Goal: Task Accomplishment & Management: Manage account settings

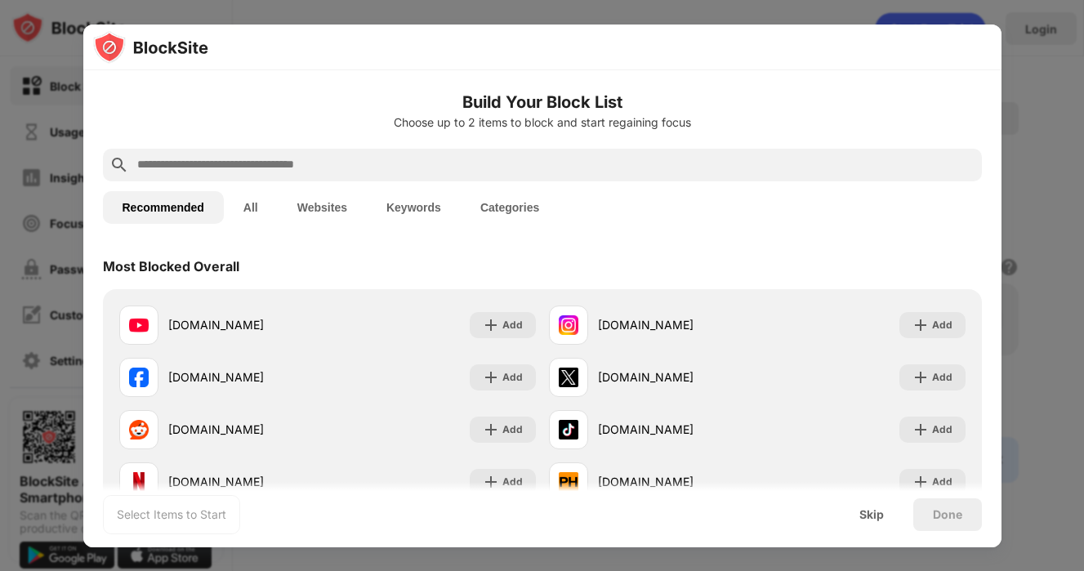
click at [315, 210] on button "Websites" at bounding box center [322, 207] width 89 height 33
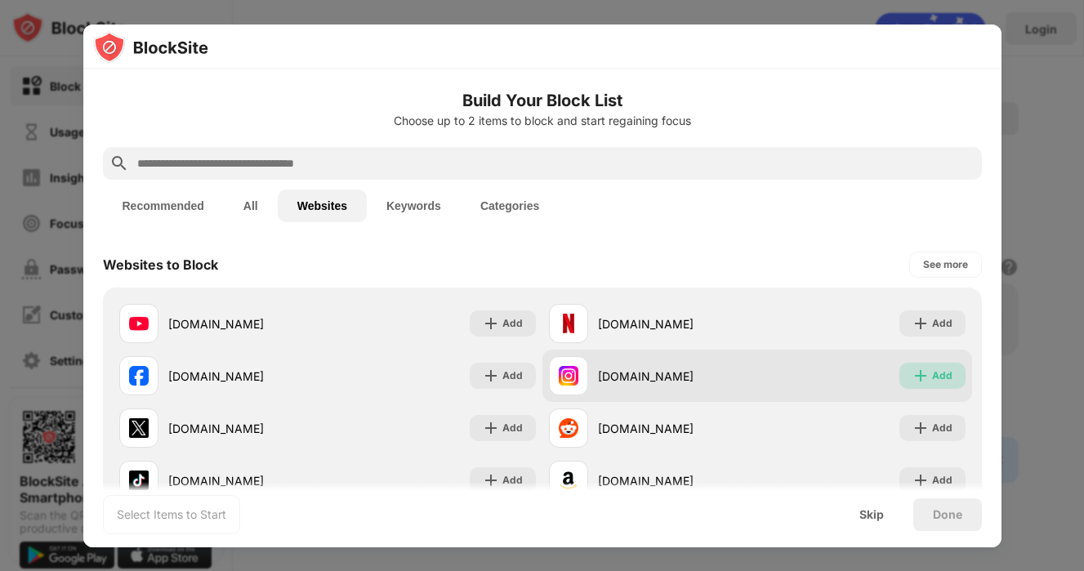
click at [918, 371] on img at bounding box center [920, 376] width 16 height 16
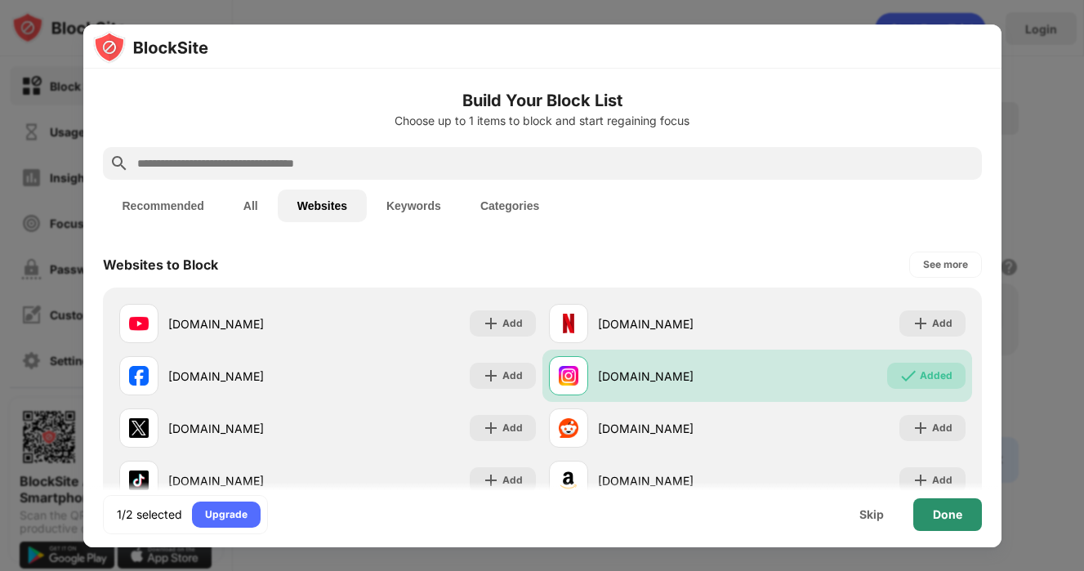
click at [961, 518] on div "Done" at bounding box center [947, 514] width 29 height 13
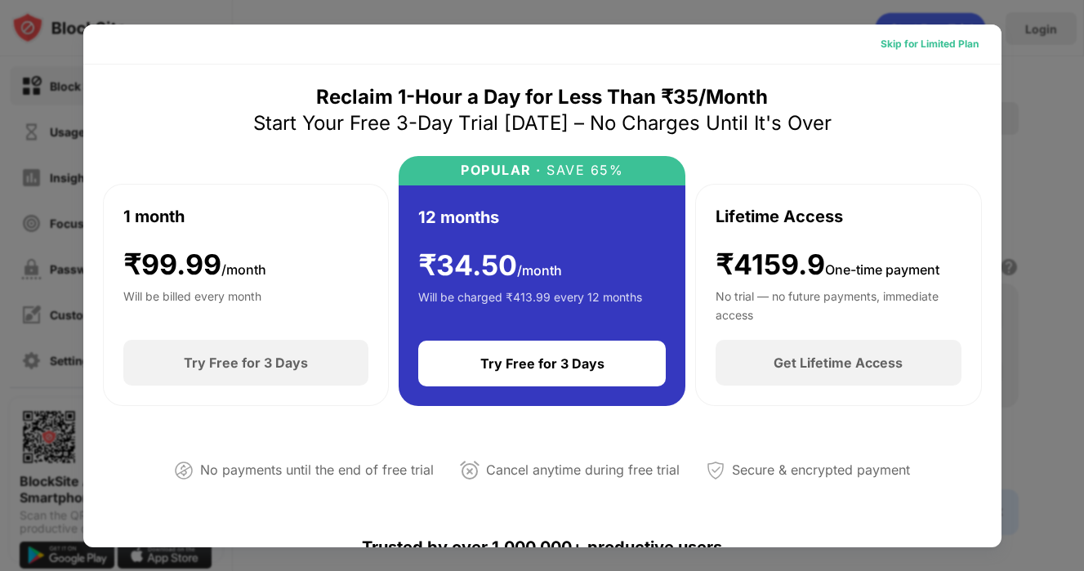
click at [941, 46] on div "Skip for Limited Plan" at bounding box center [929, 44] width 98 height 16
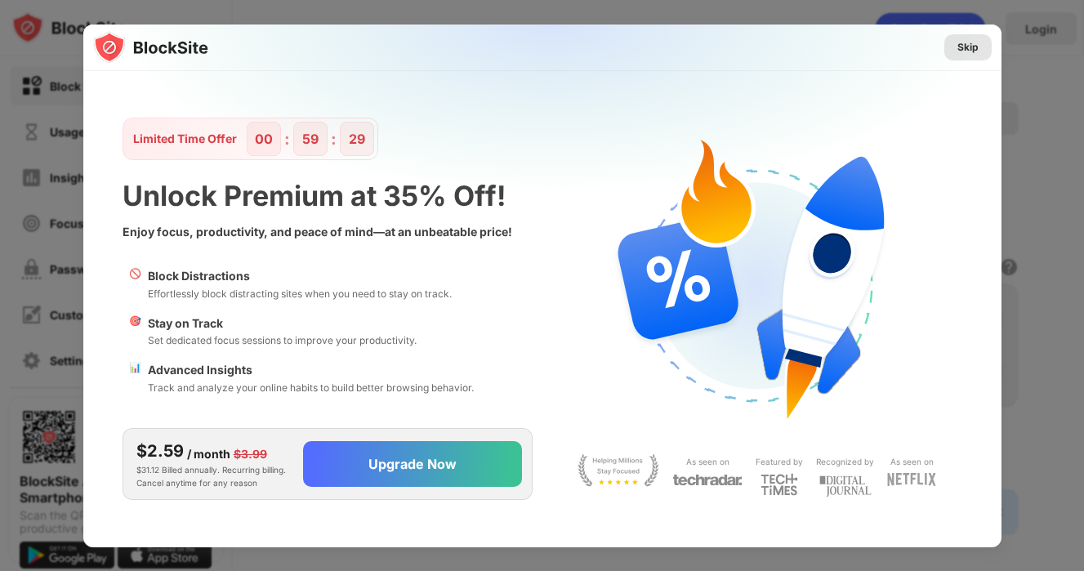
click at [953, 39] on div "Skip" at bounding box center [967, 47] width 47 height 26
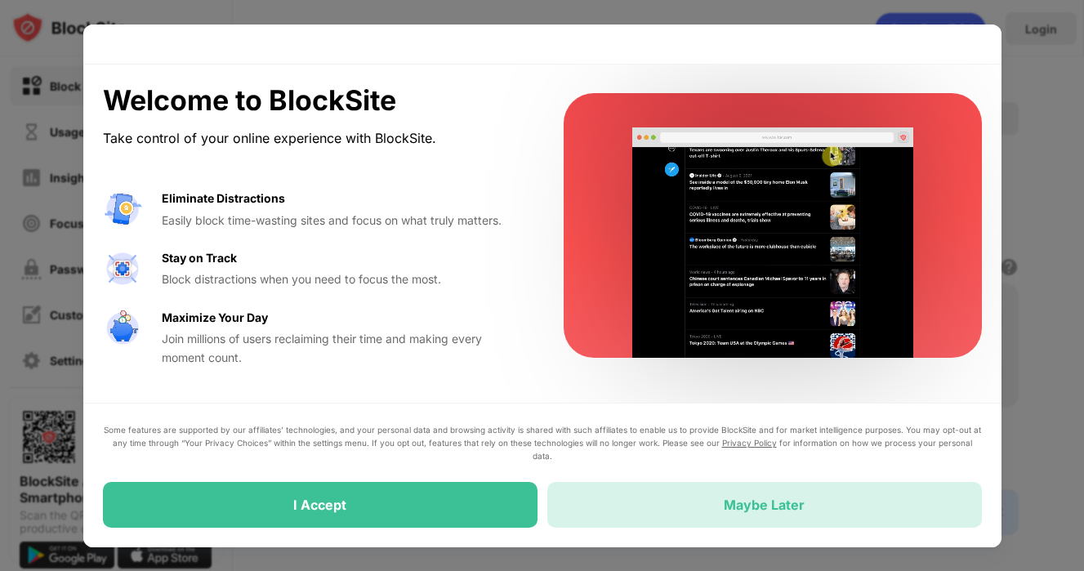
click at [621, 492] on div "Maybe Later" at bounding box center [764, 505] width 434 height 46
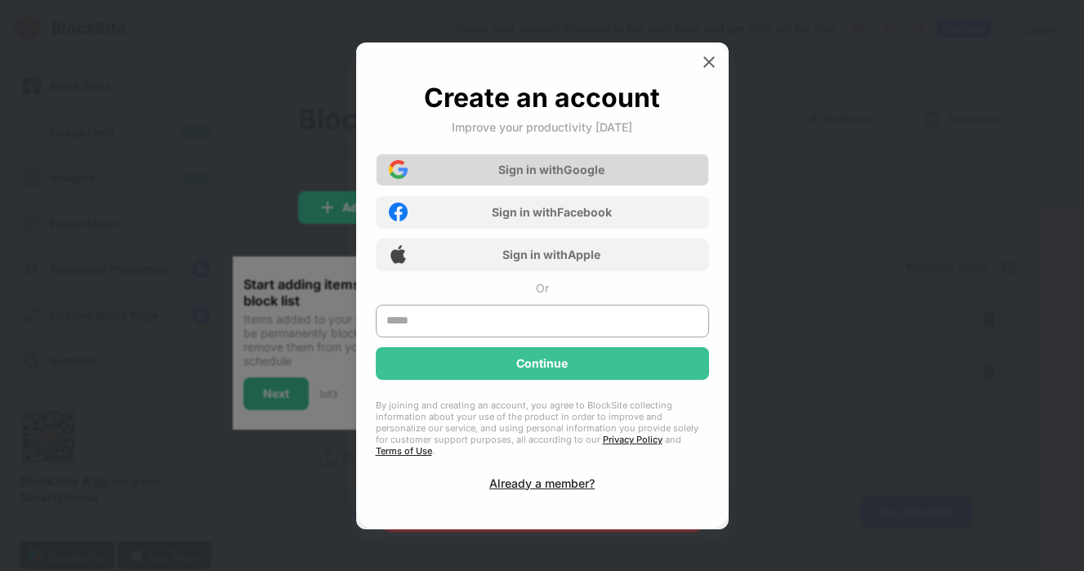
click at [433, 176] on div "Sign in with Google" at bounding box center [542, 170] width 333 height 33
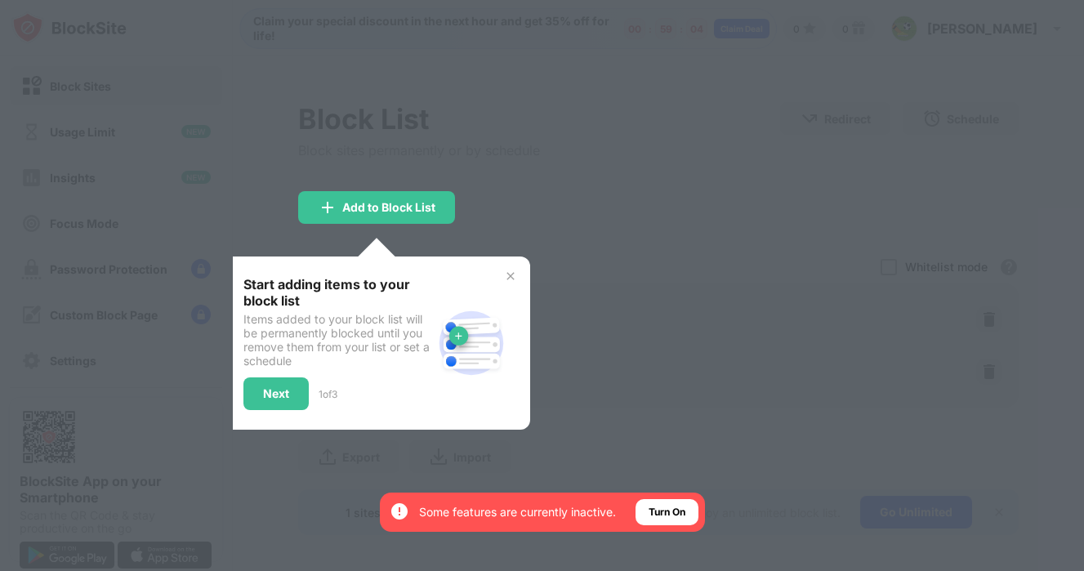
click at [647, 149] on div at bounding box center [542, 285] width 1084 height 571
click at [441, 203] on div "Add to Block List" at bounding box center [376, 207] width 157 height 33
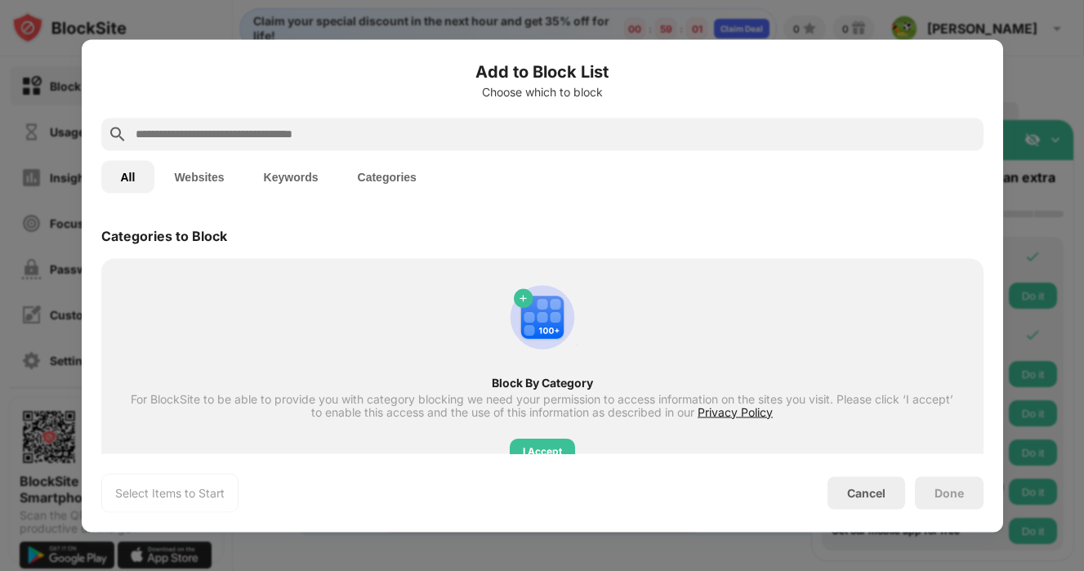
click at [198, 186] on button "Websites" at bounding box center [198, 176] width 89 height 33
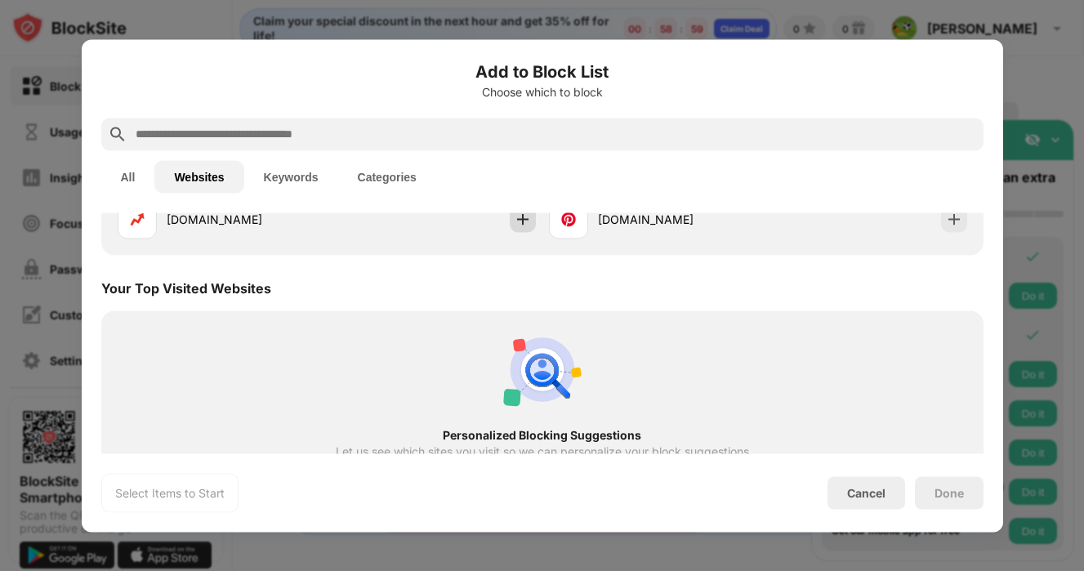
scroll to position [354, 0]
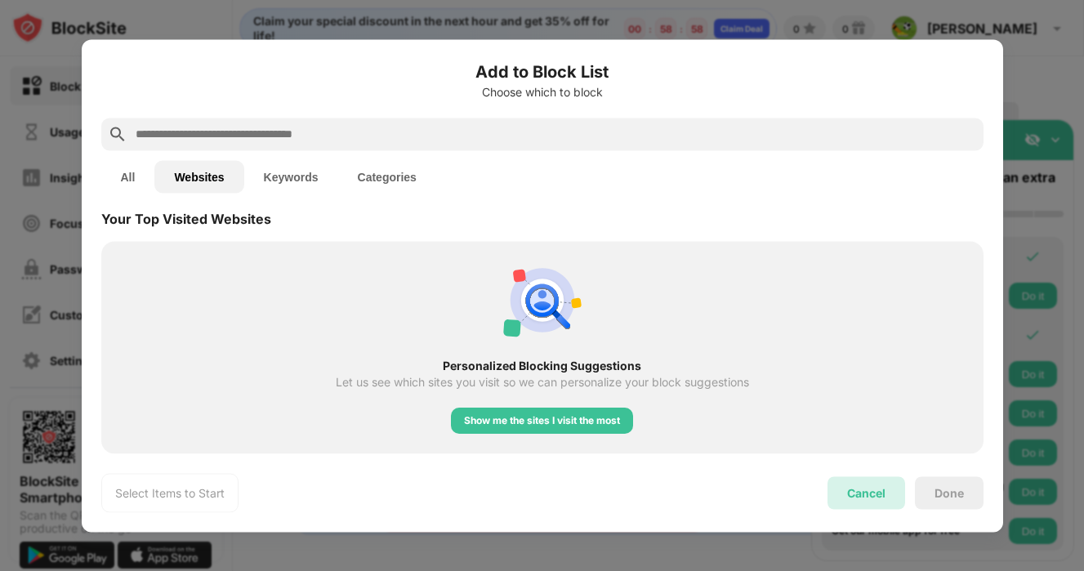
click at [893, 498] on div "Cancel" at bounding box center [866, 492] width 78 height 33
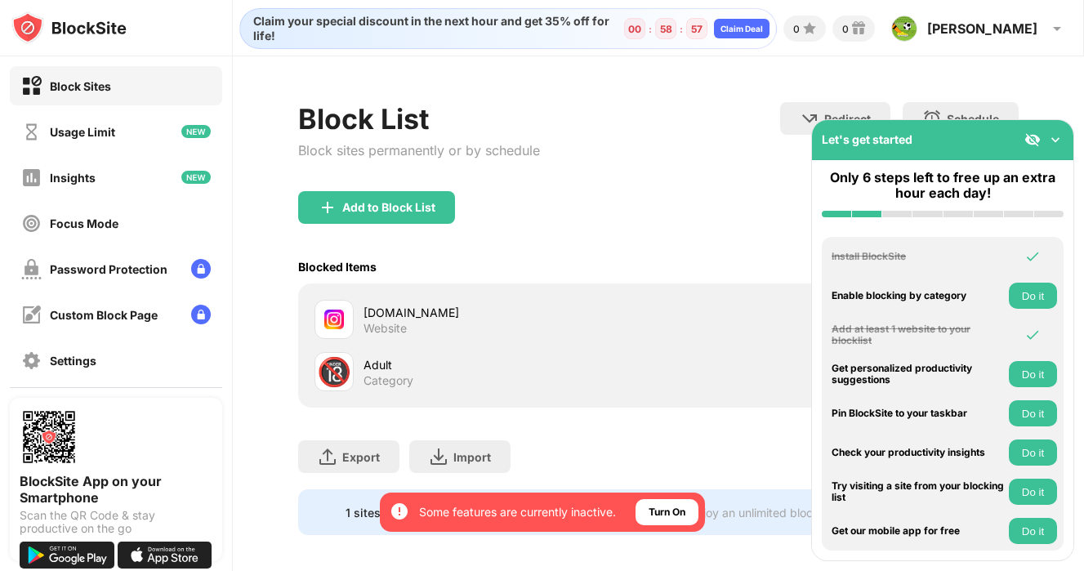
scroll to position [10, 0]
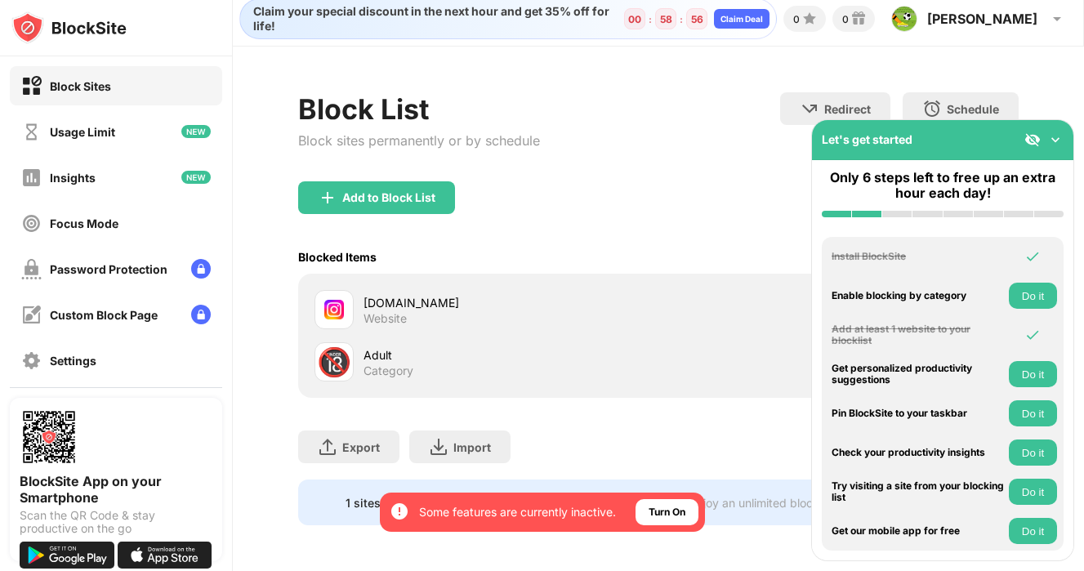
click at [367, 363] on div "Category" at bounding box center [388, 370] width 50 height 15
click at [332, 361] on div "🔞" at bounding box center [334, 361] width 34 height 33
click at [161, 262] on div "Password Protection" at bounding box center [109, 269] width 118 height 14
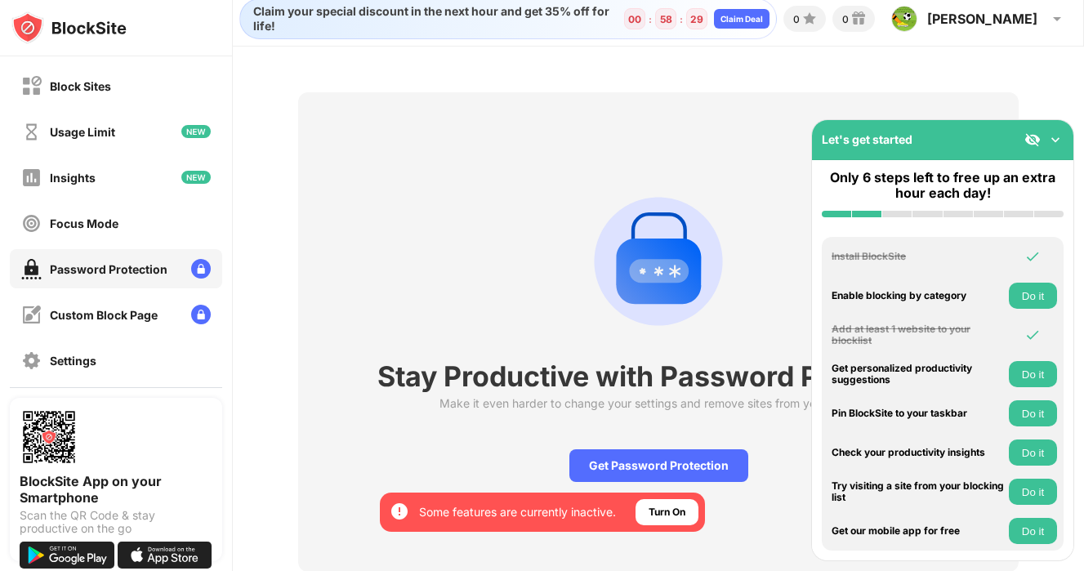
scroll to position [56, 0]
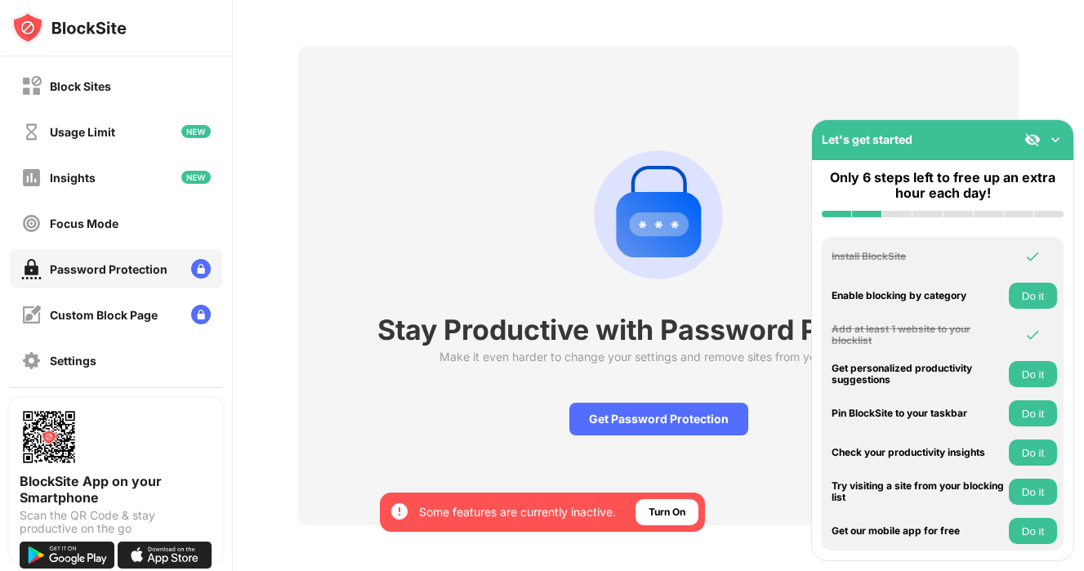
click at [1031, 292] on button "Do it" at bounding box center [1033, 296] width 48 height 26
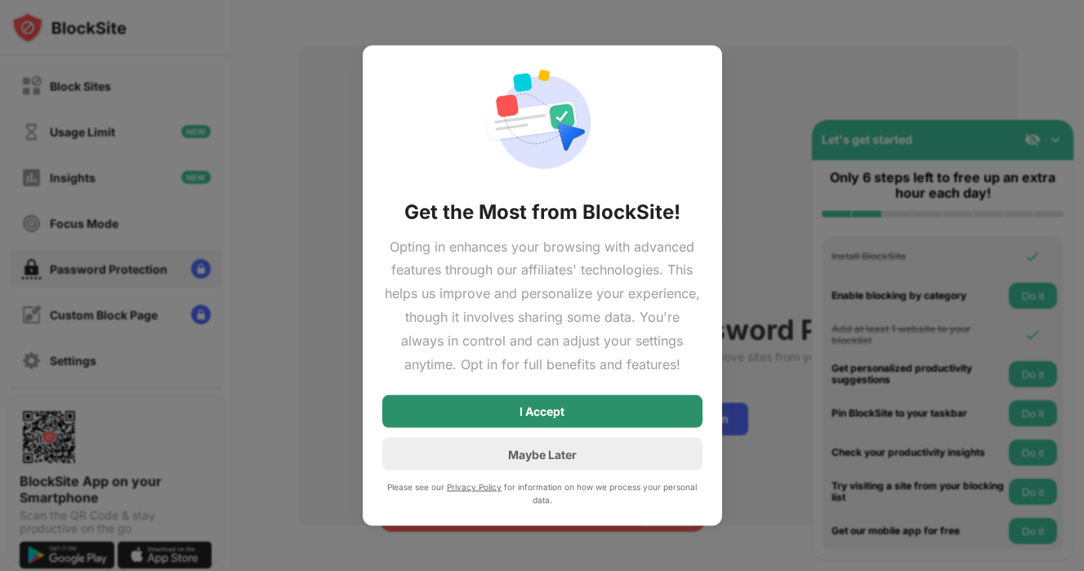
click at [639, 414] on div "I Accept" at bounding box center [542, 411] width 320 height 33
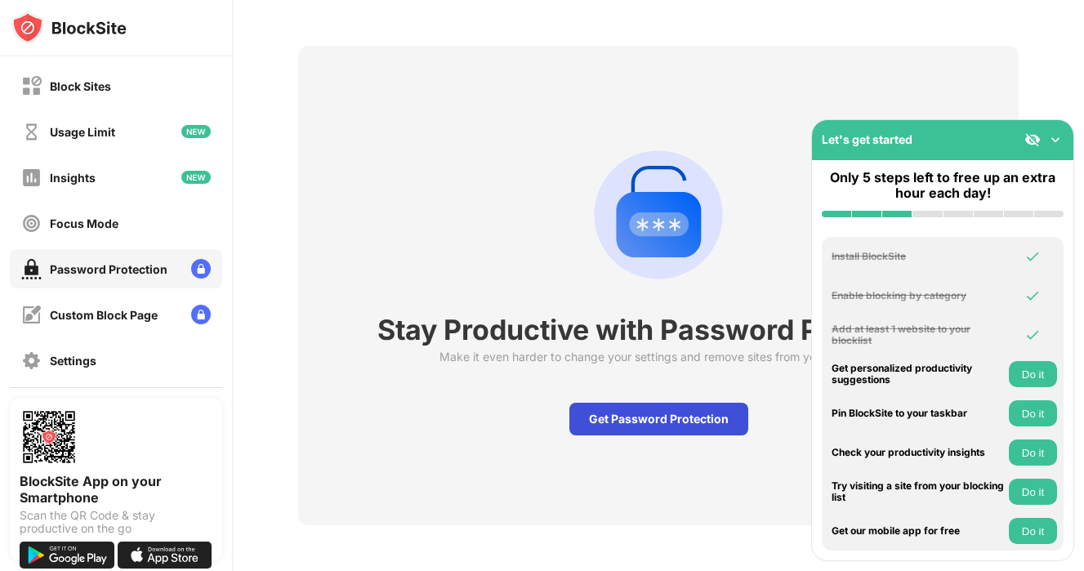
click at [662, 420] on div "Get Password Protection" at bounding box center [658, 419] width 179 height 33
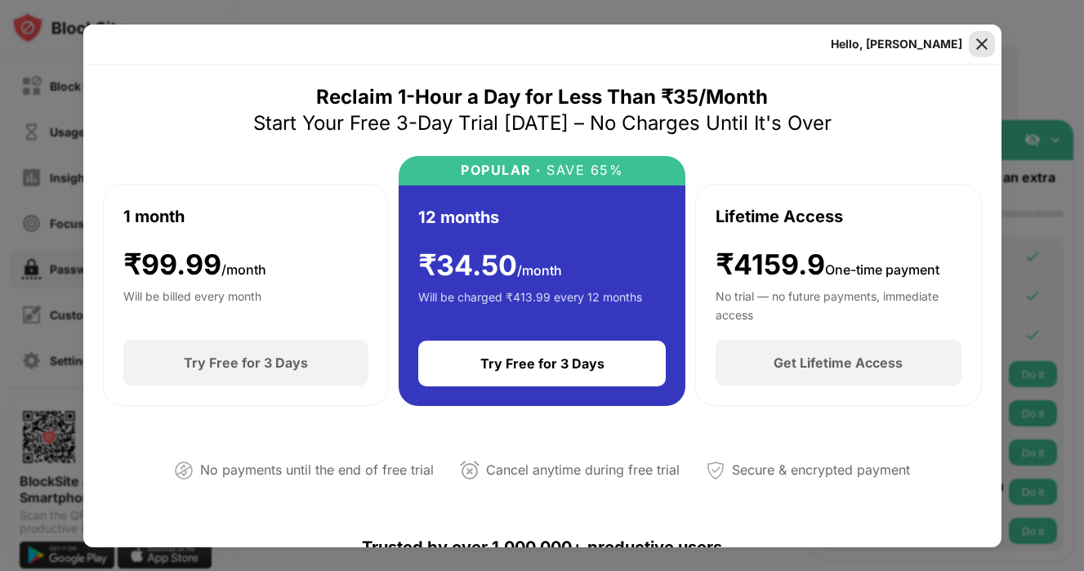
click at [985, 41] on img at bounding box center [981, 44] width 16 height 16
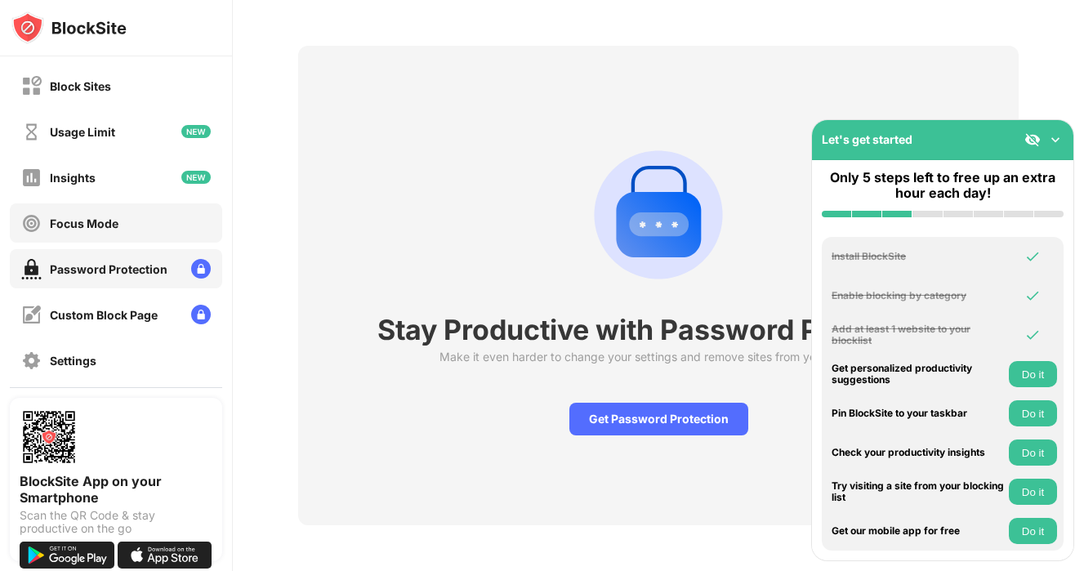
click at [87, 235] on div "Focus Mode" at bounding box center [116, 222] width 212 height 39
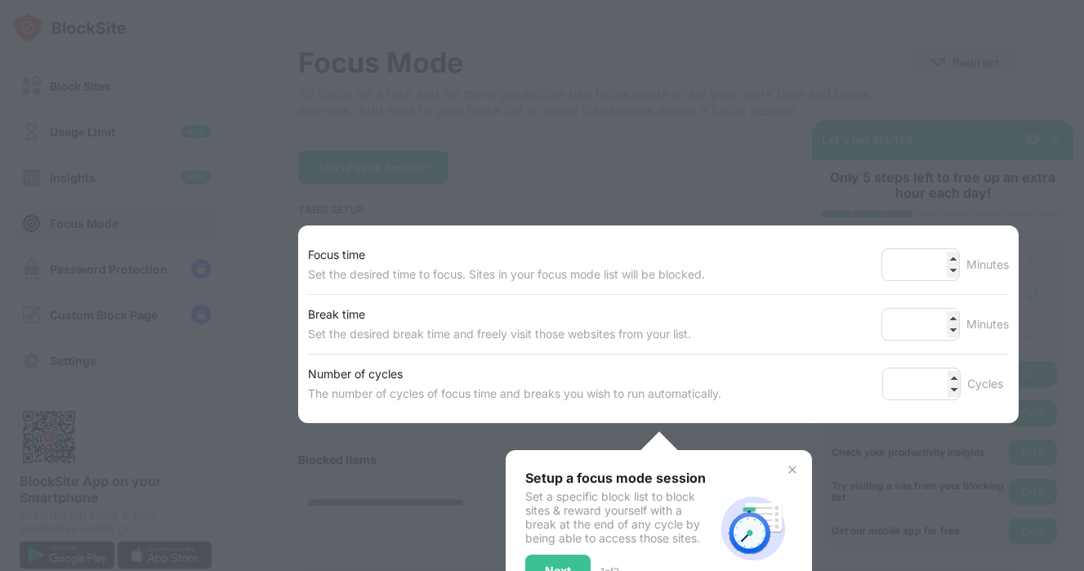
click at [272, 295] on div at bounding box center [542, 285] width 1084 height 571
click at [568, 555] on div "Next" at bounding box center [557, 571] width 65 height 33
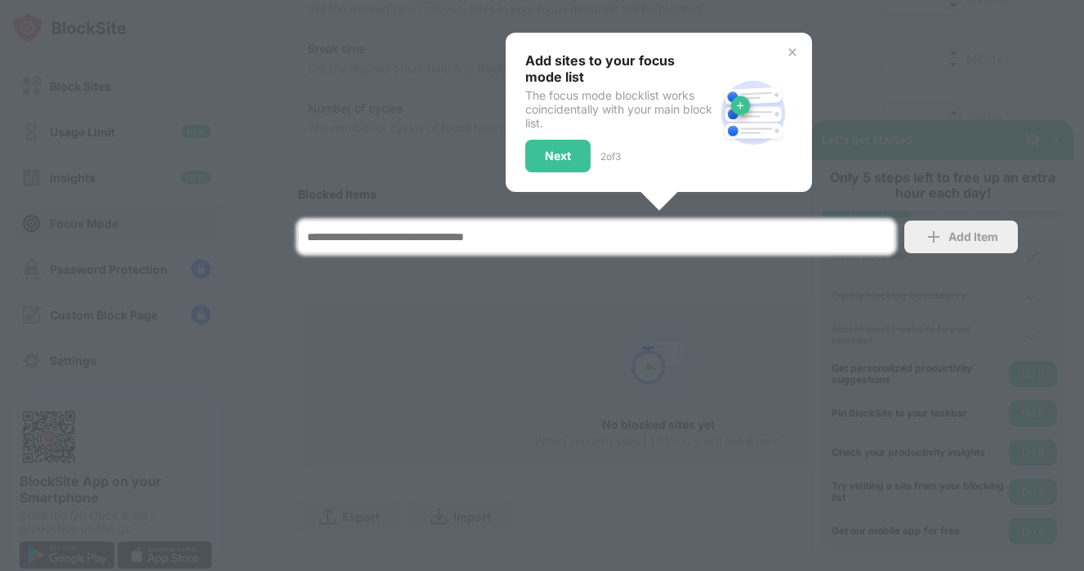
scroll to position [345, 0]
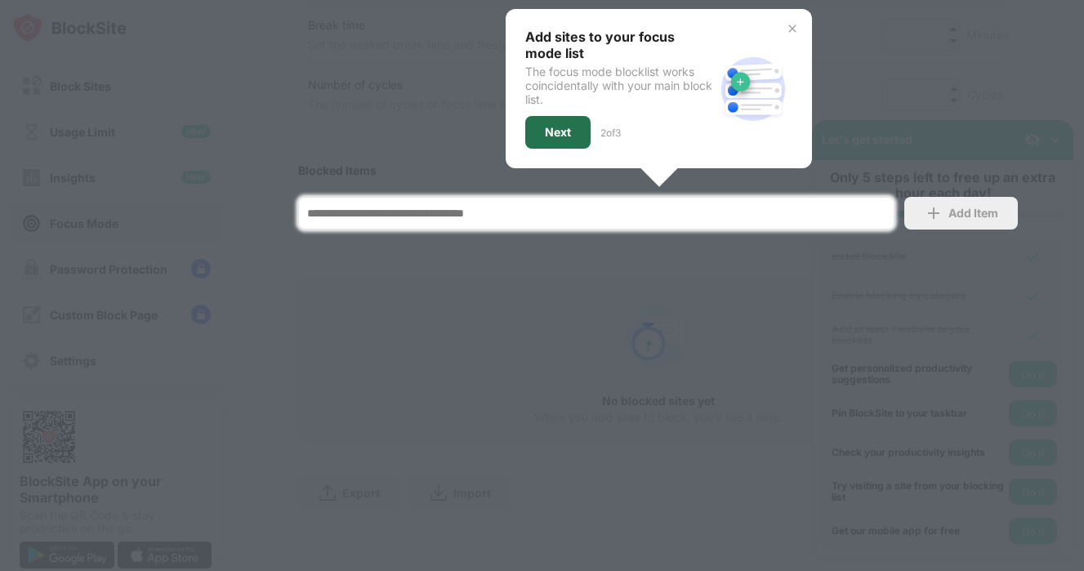
click at [586, 130] on div "Next" at bounding box center [557, 132] width 65 height 33
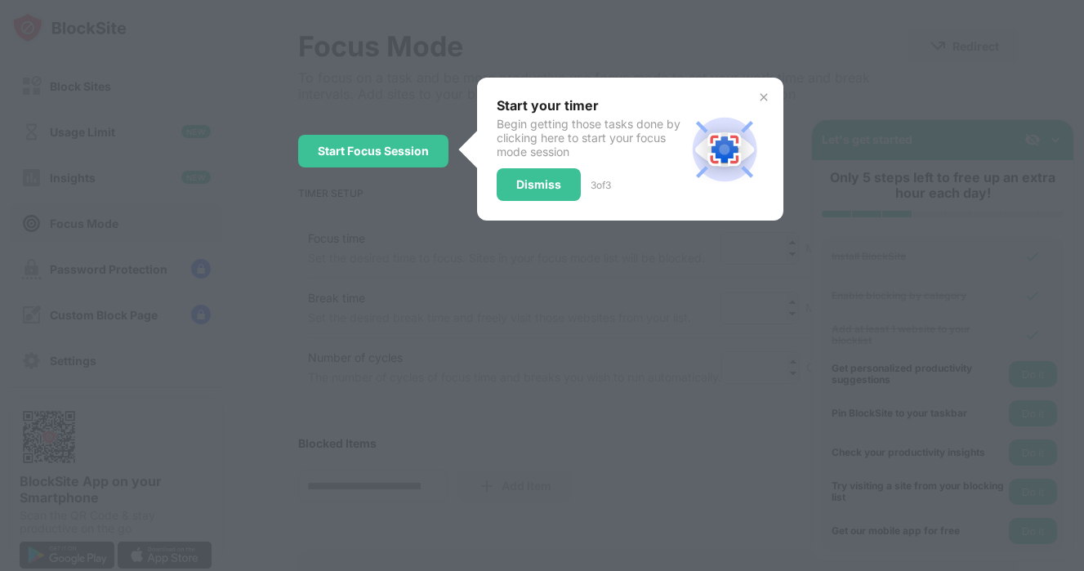
scroll to position [0, 0]
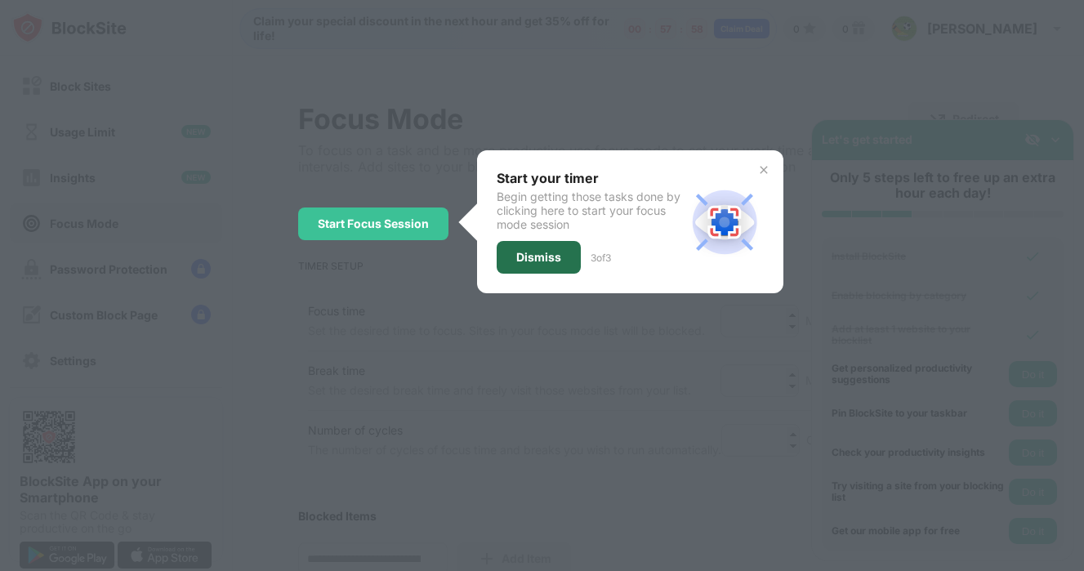
click at [527, 253] on div "Dismiss" at bounding box center [538, 257] width 45 height 13
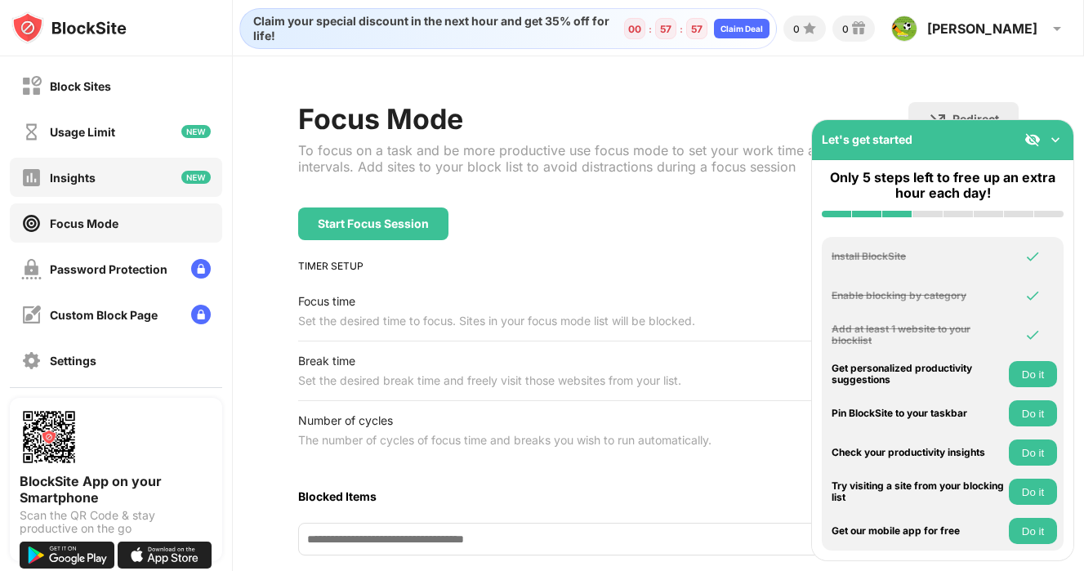
click at [86, 167] on div "Insights" at bounding box center [58, 177] width 74 height 20
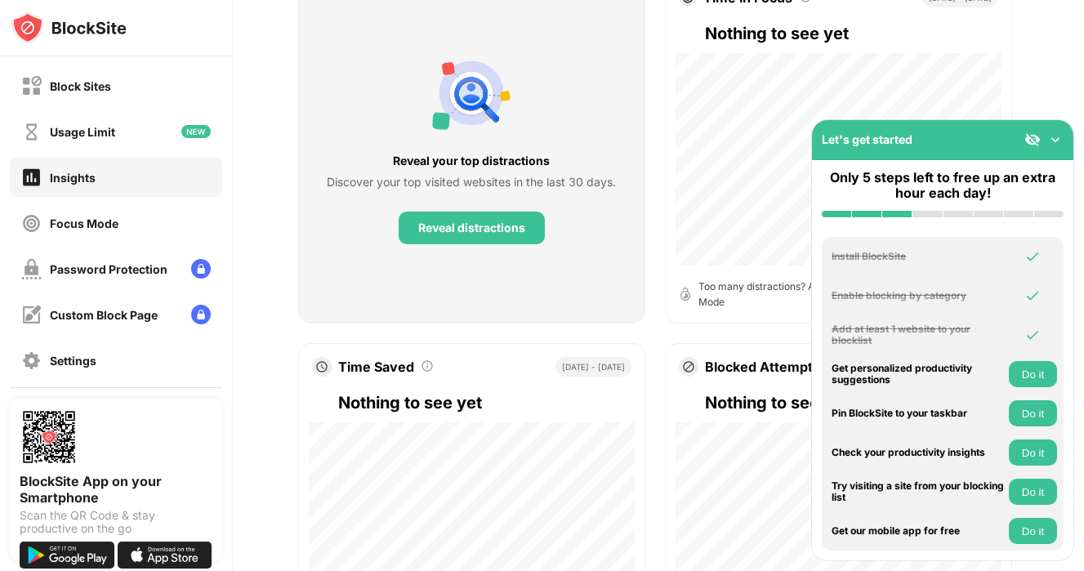
scroll to position [336, 0]
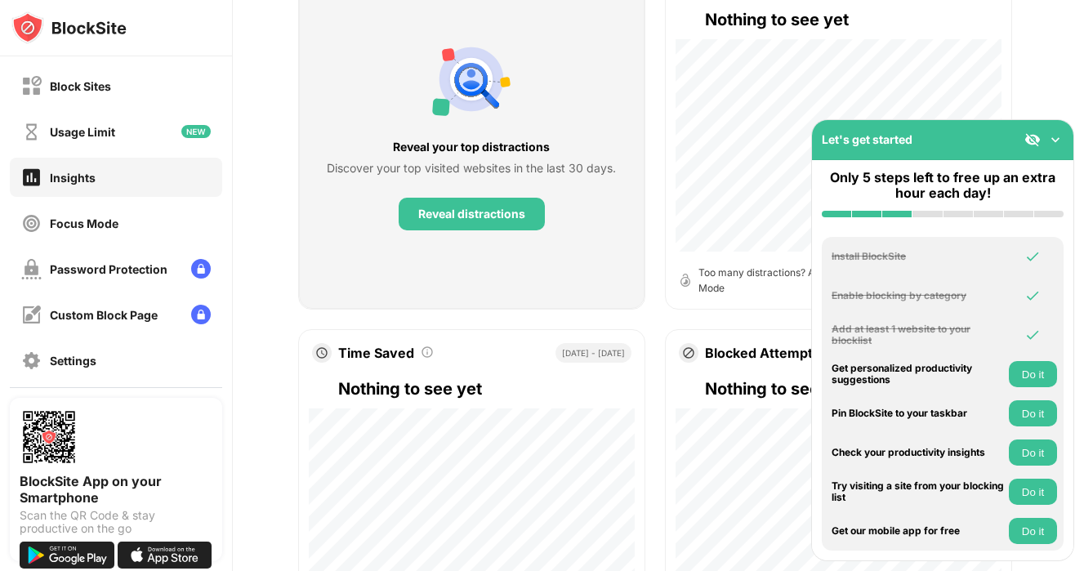
click at [1025, 375] on button "Do it" at bounding box center [1033, 374] width 48 height 26
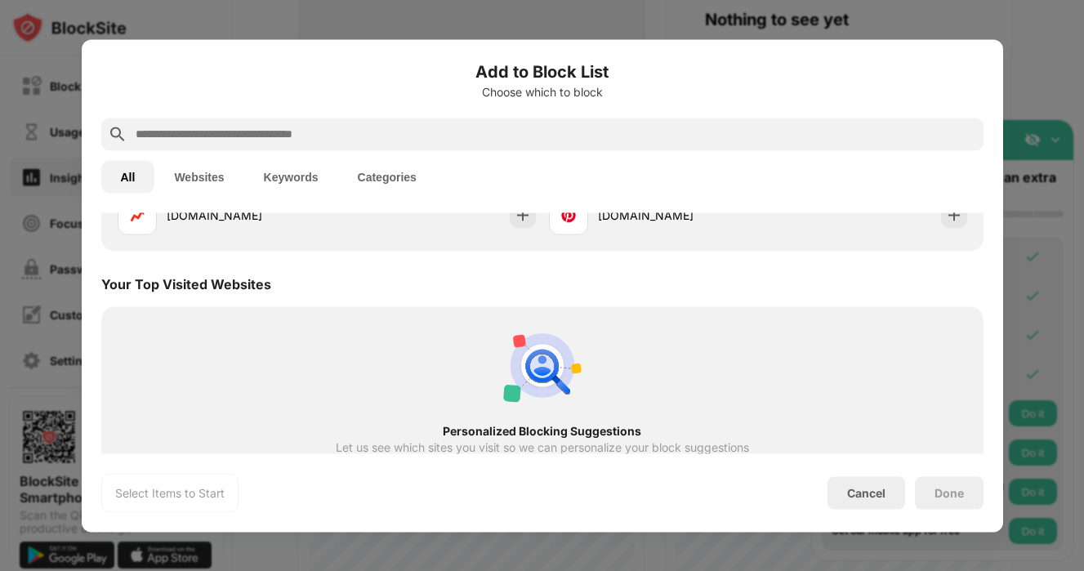
scroll to position [568, 0]
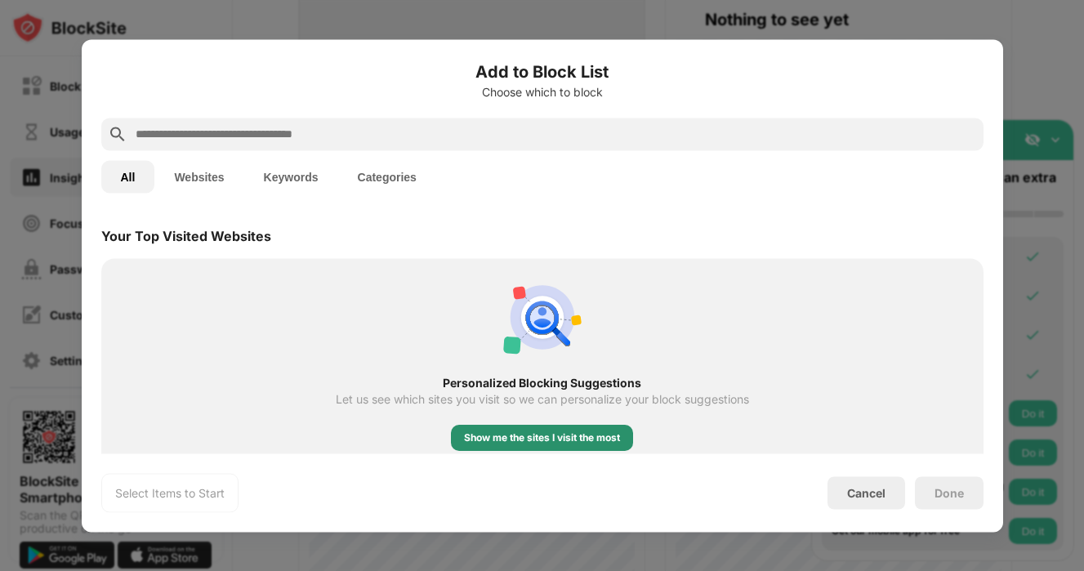
click at [624, 435] on div "Show me the sites I visit the most" at bounding box center [542, 438] width 182 height 26
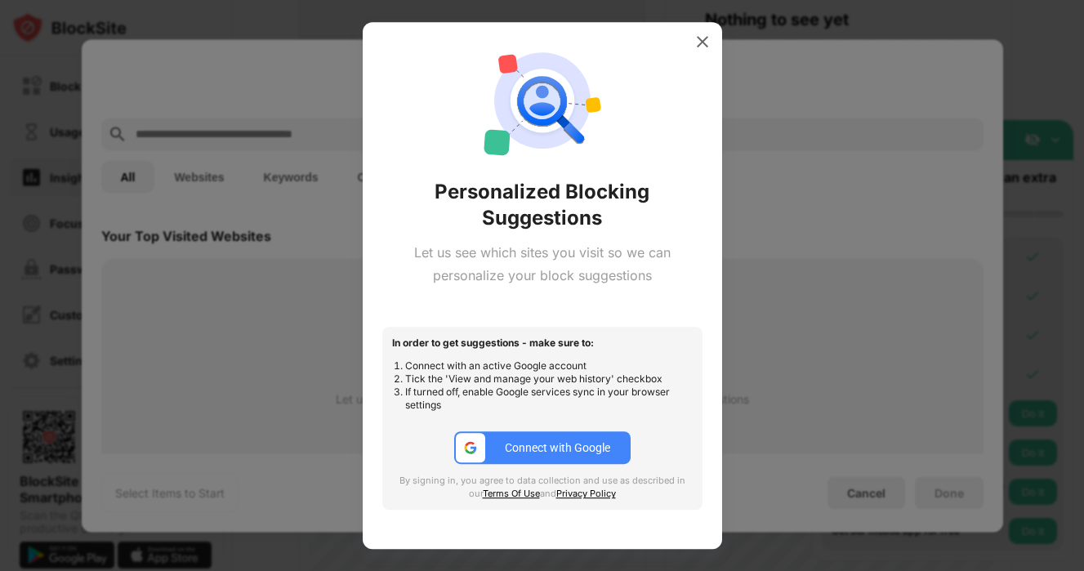
click at [621, 439] on button "Connect with Google" at bounding box center [542, 447] width 176 height 33
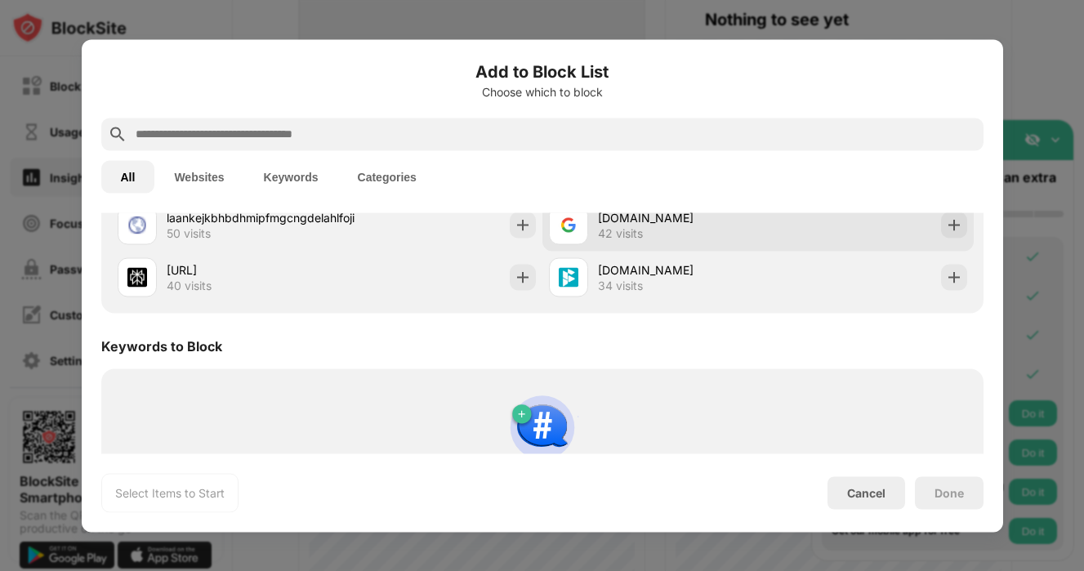
scroll to position [876, 0]
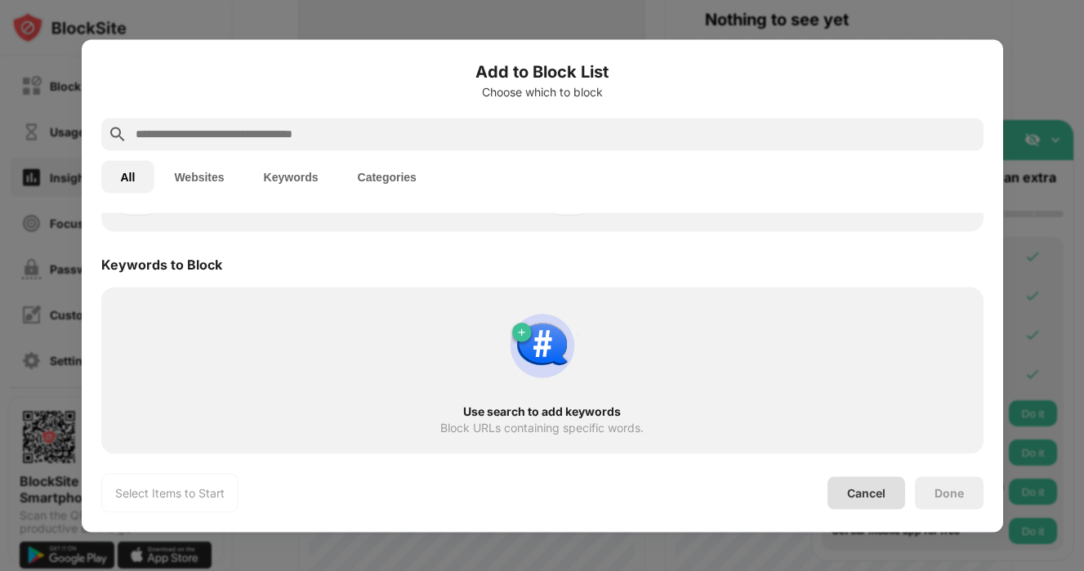
click at [896, 483] on div "Cancel" at bounding box center [866, 492] width 78 height 33
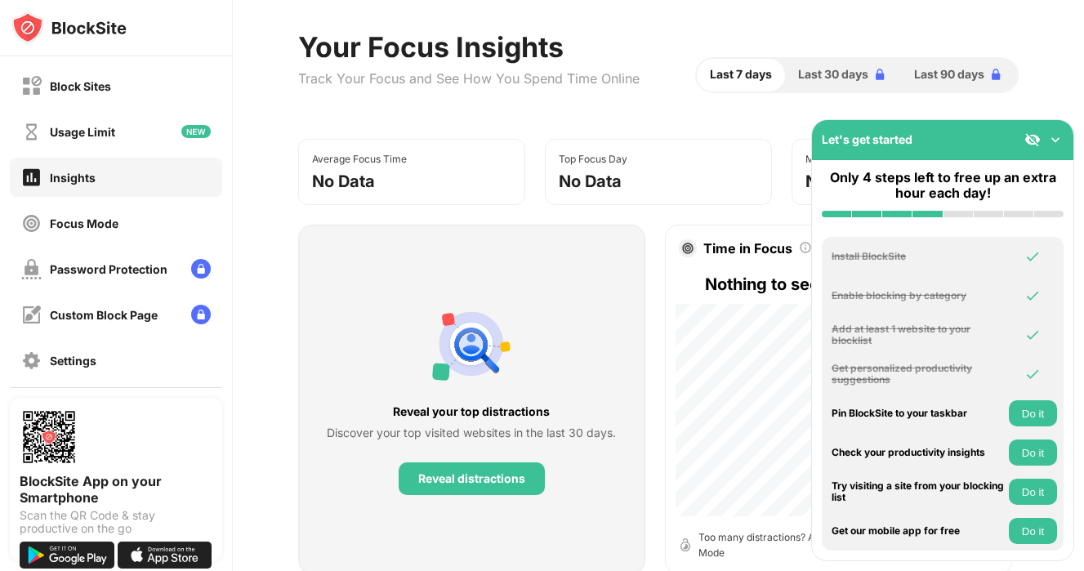
scroll to position [0, 0]
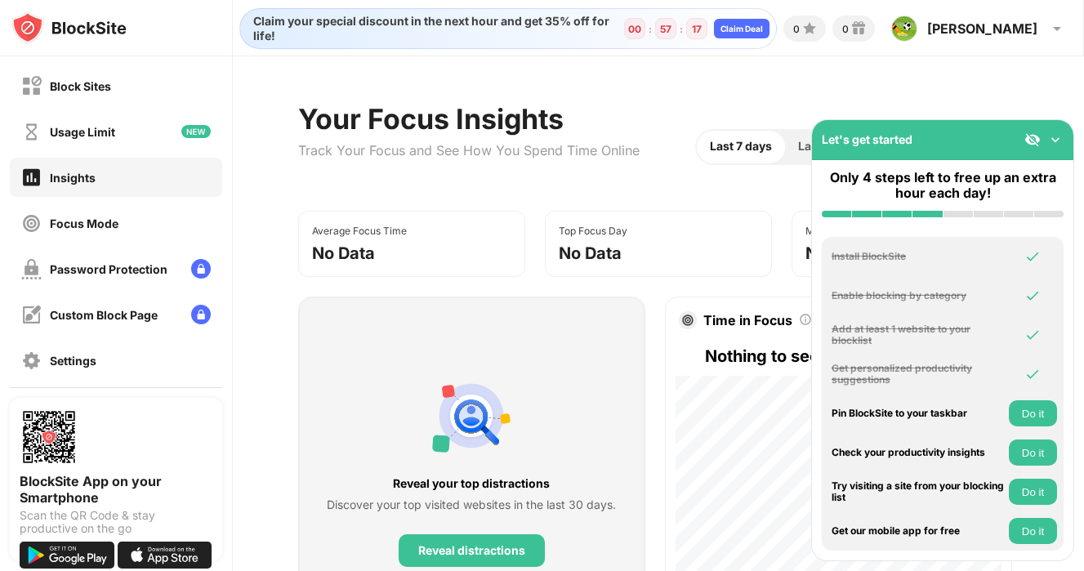
click at [1029, 520] on button "Do it" at bounding box center [1033, 531] width 48 height 26
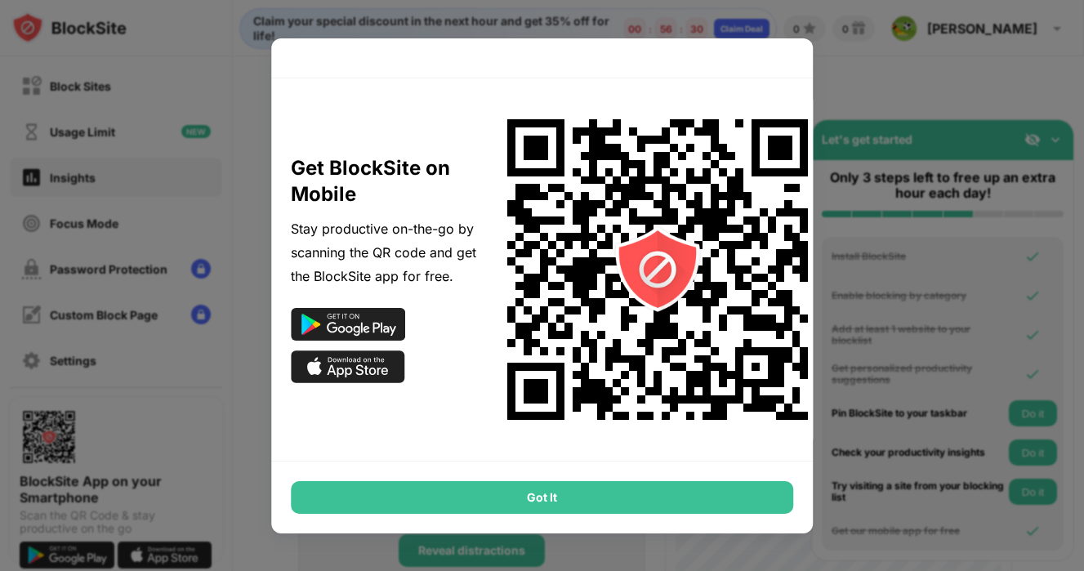
click at [720, 494] on div "Got It" at bounding box center [542, 497] width 503 height 33
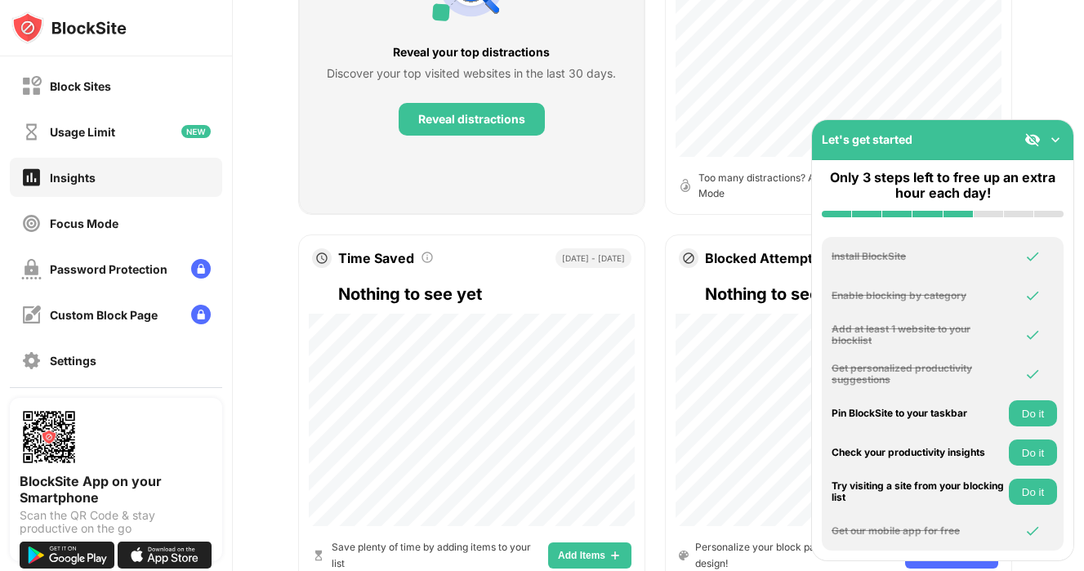
scroll to position [444, 0]
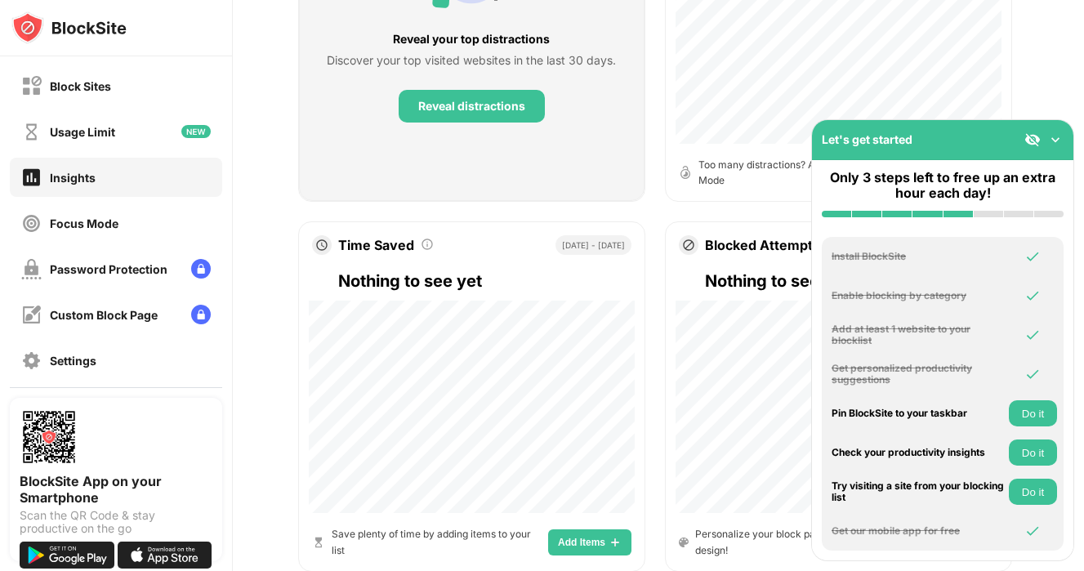
click at [1026, 487] on button "Do it" at bounding box center [1033, 492] width 48 height 26
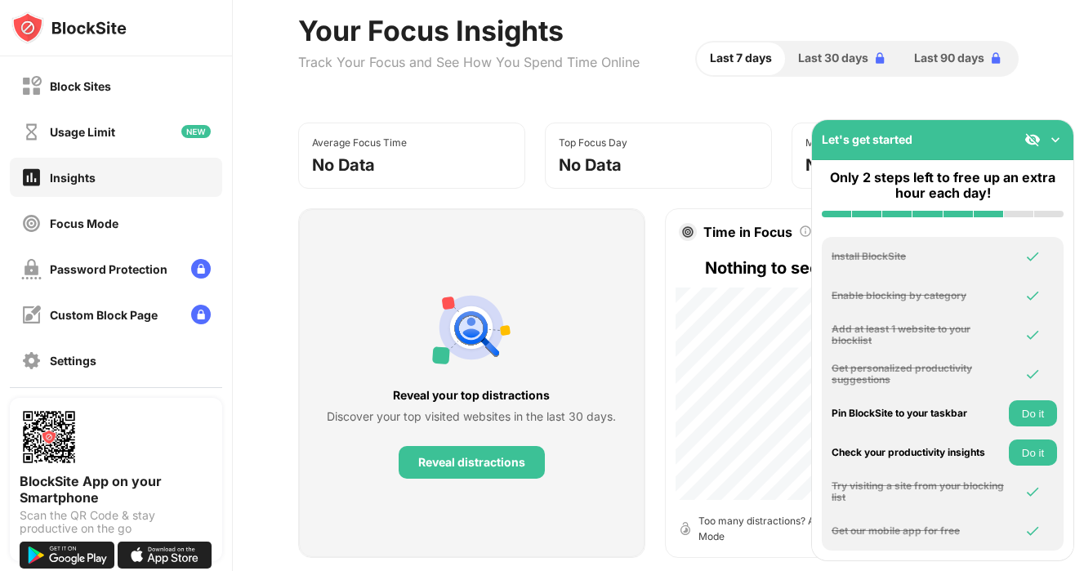
scroll to position [102, 0]
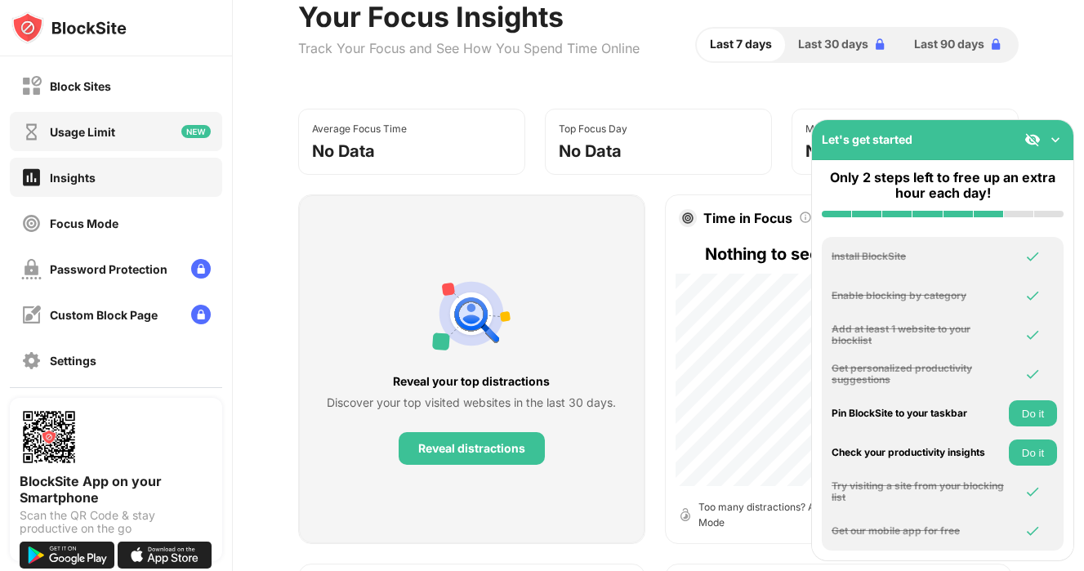
click at [143, 112] on div "Usage Limit" at bounding box center [116, 131] width 212 height 39
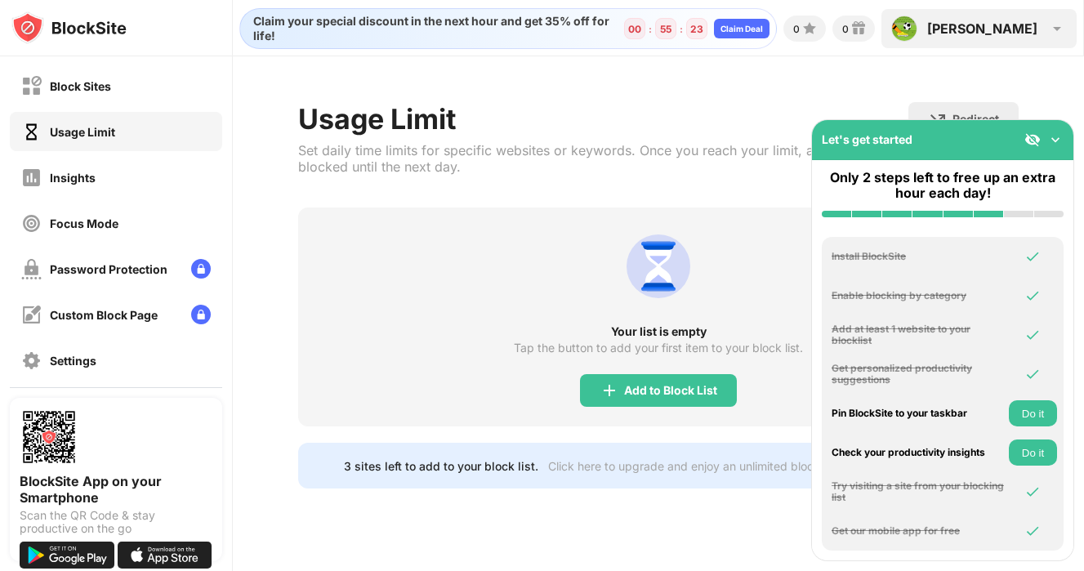
click at [1025, 32] on div "Jonathan" at bounding box center [982, 28] width 110 height 16
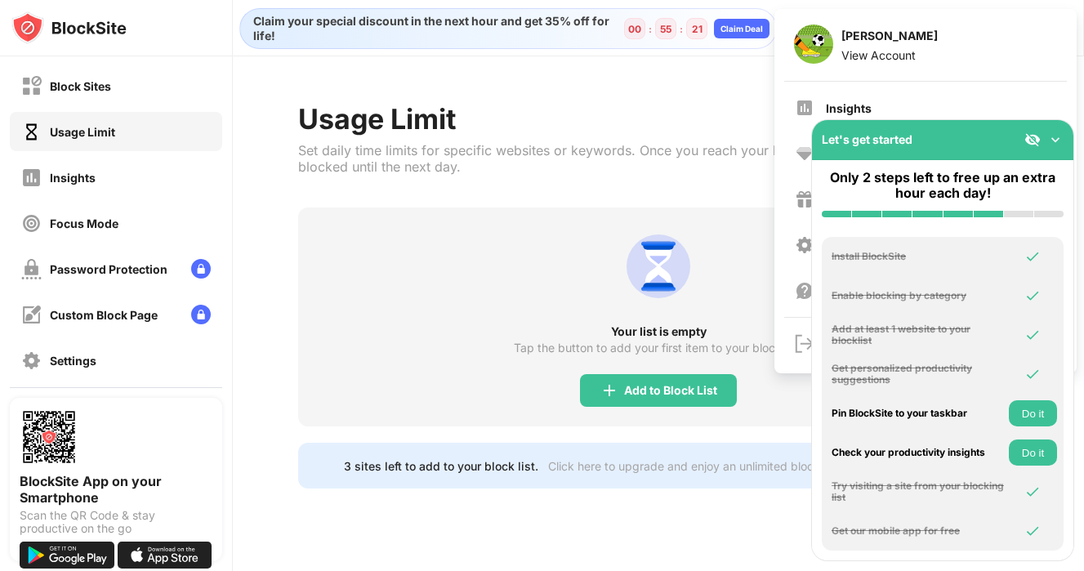
click at [1036, 400] on button "Do it" at bounding box center [1033, 413] width 48 height 26
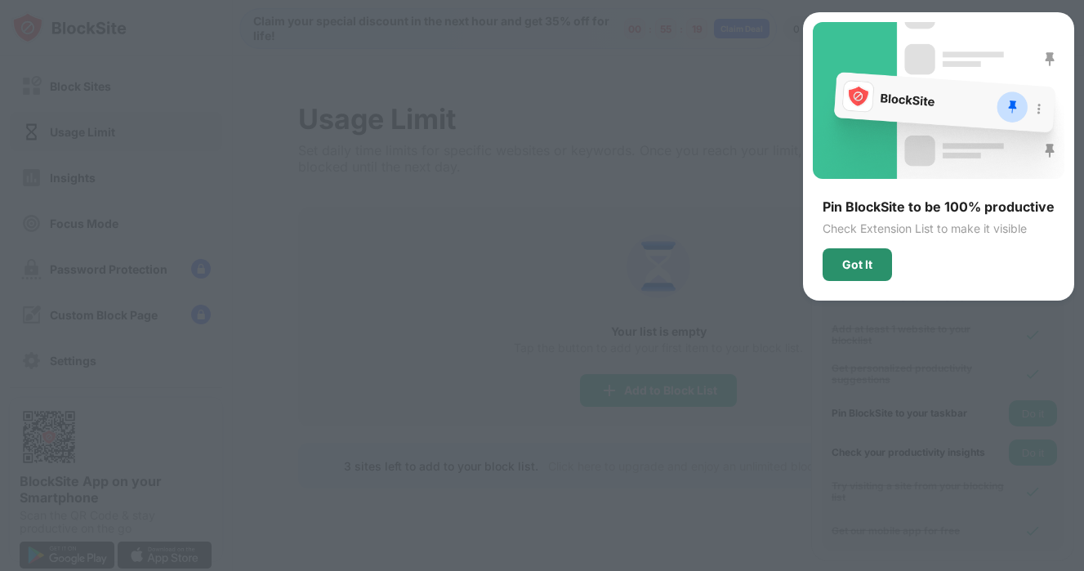
click at [857, 260] on div "Got It" at bounding box center [857, 264] width 30 height 13
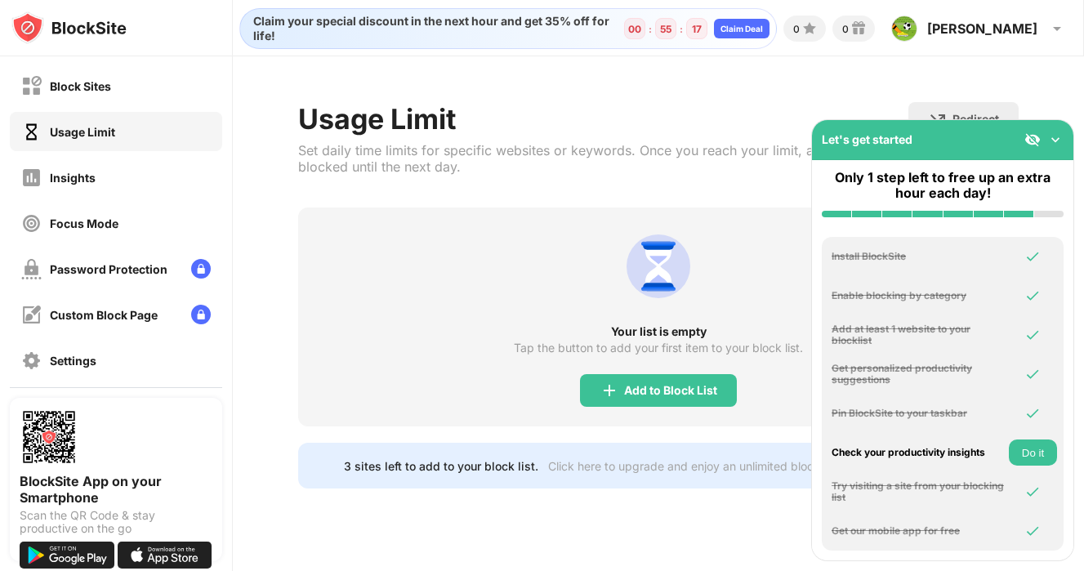
click at [1021, 449] on button "Do it" at bounding box center [1033, 452] width 48 height 26
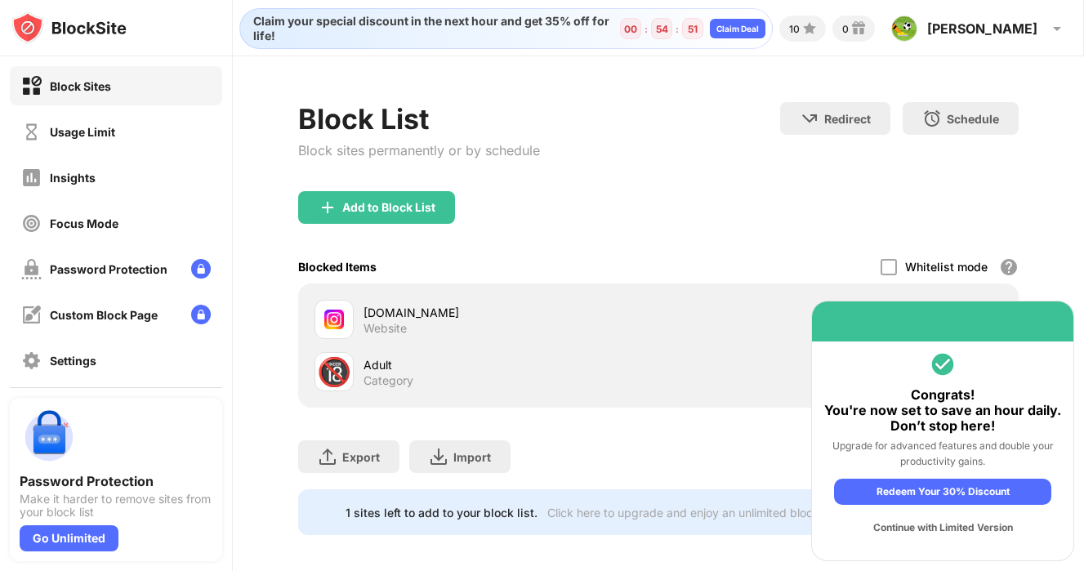
scroll to position [10, 0]
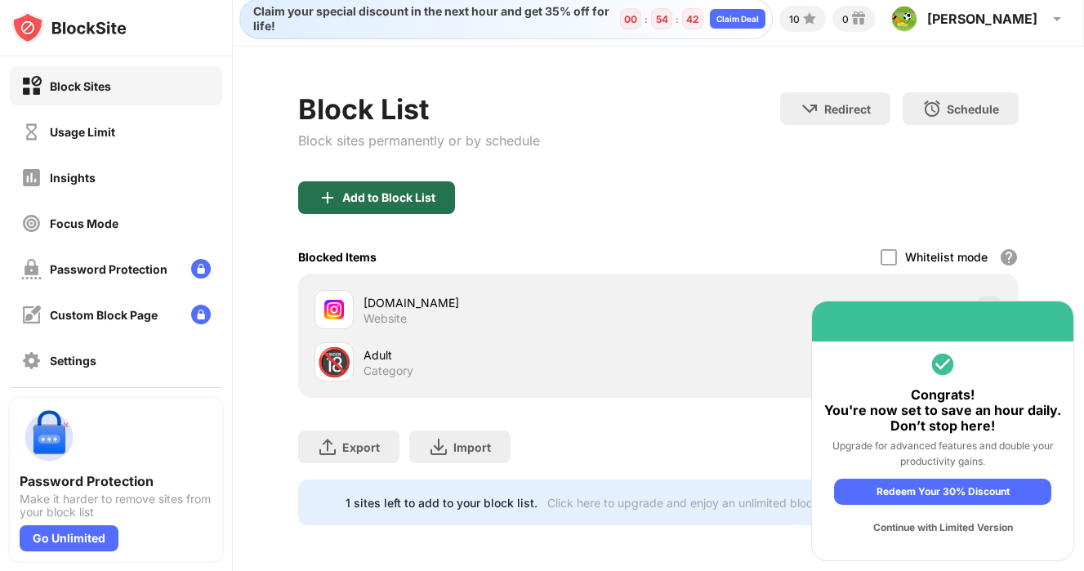
click at [439, 196] on div "Add to Block List" at bounding box center [376, 197] width 157 height 33
